Goal: Go to known website: Access a specific website the user already knows

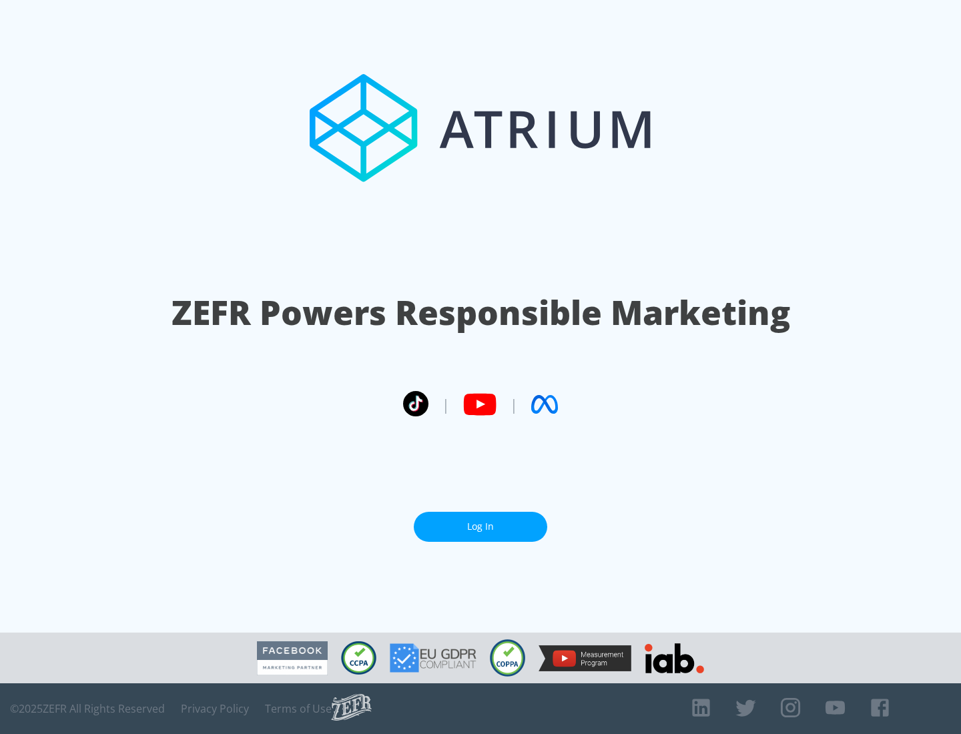
click at [480, 526] on link "Log In" at bounding box center [480, 527] width 133 height 30
